Goal: Ask a question

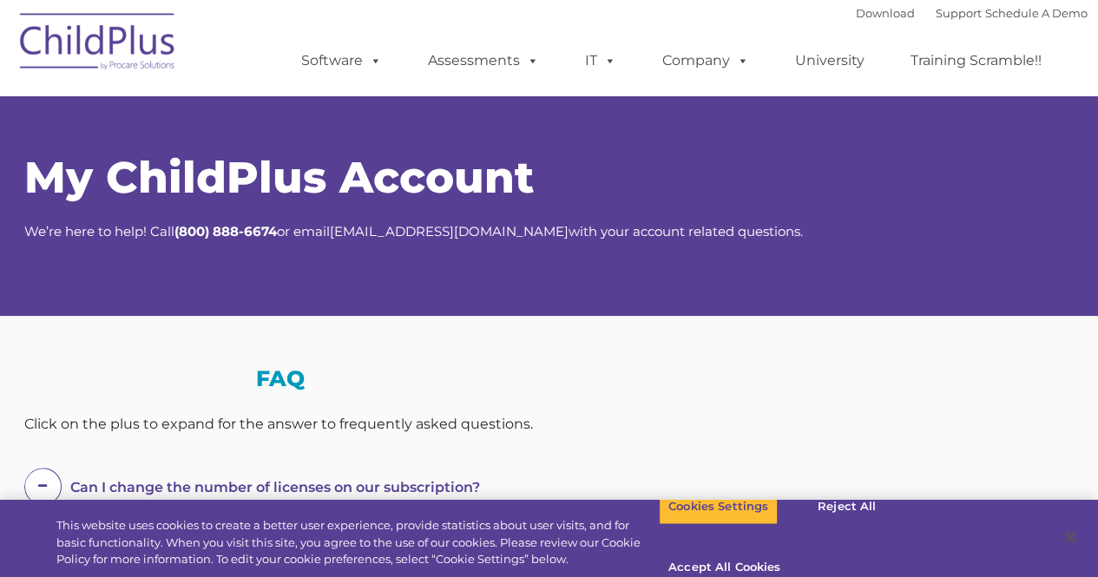
select select "MEDIUM"
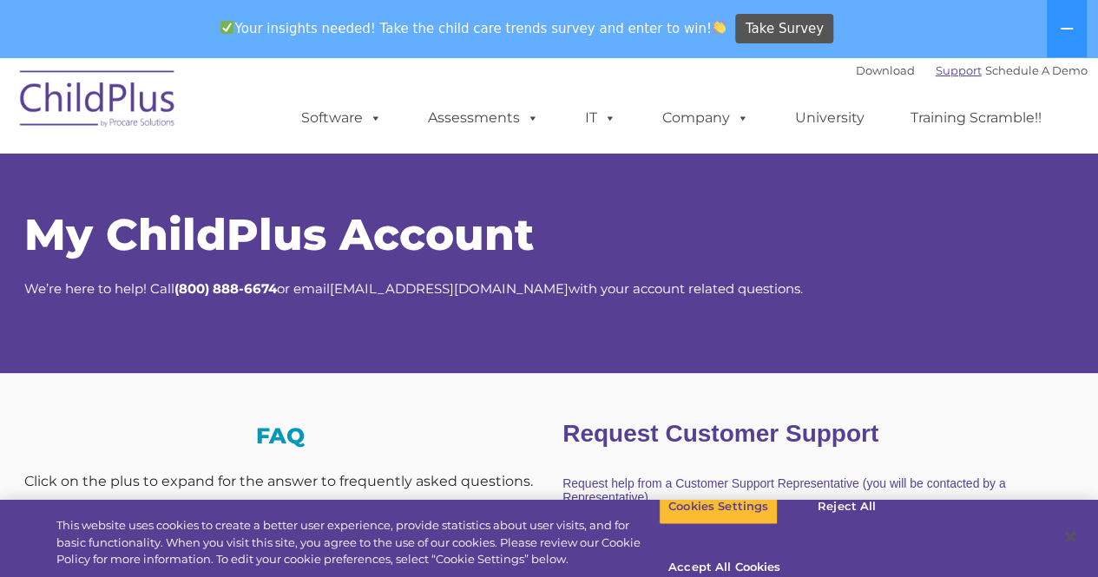
click at [936, 74] on link "Support" at bounding box center [959, 70] width 46 height 14
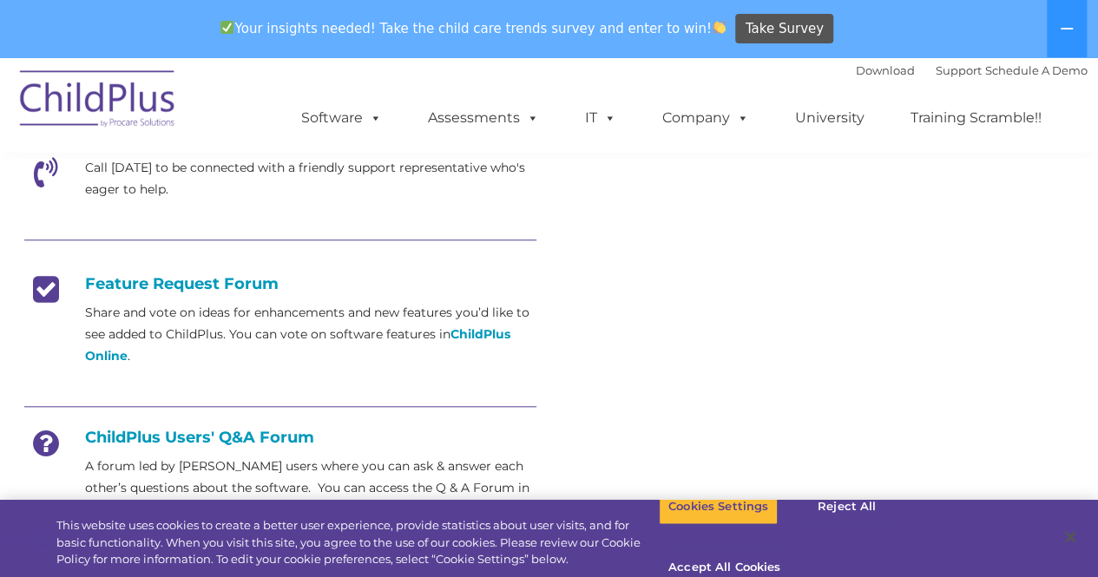
scroll to position [620, 0]
